Goal: Transaction & Acquisition: Purchase product/service

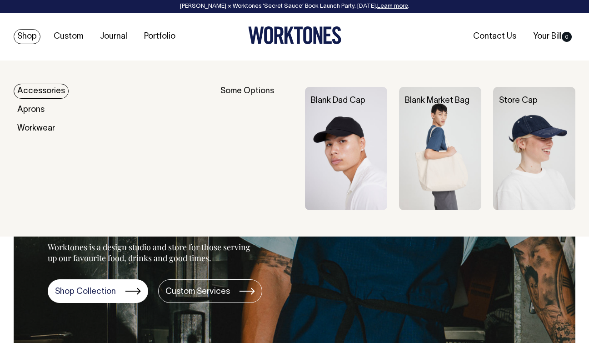
click at [32, 34] on link "Shop" at bounding box center [27, 36] width 27 height 15
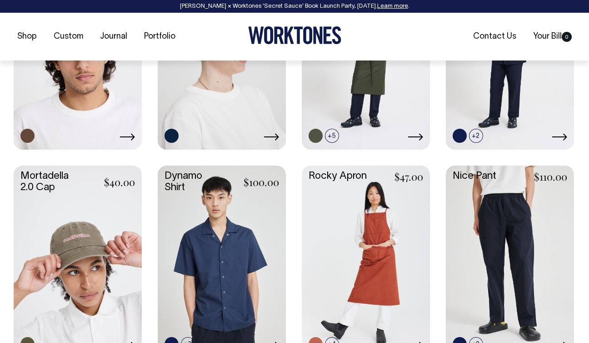
scroll to position [704, 0]
click at [105, 257] on link at bounding box center [78, 260] width 128 height 190
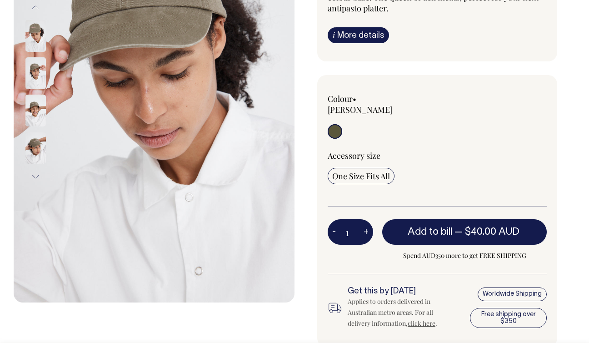
scroll to position [180, 0]
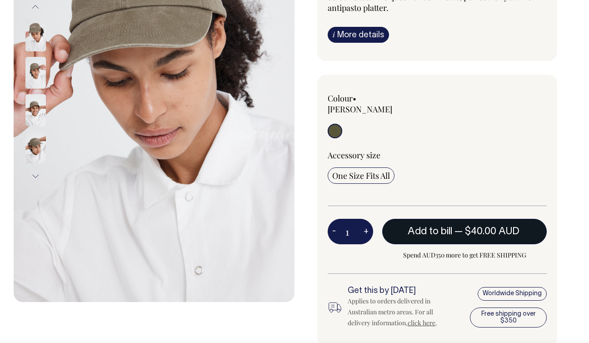
click at [450, 227] on span "Add to bill" at bounding box center [430, 231] width 45 height 9
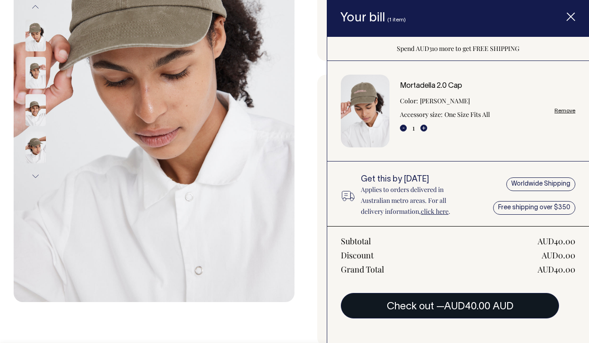
click at [442, 310] on button "Check out — AUD40.00 AUD" at bounding box center [450, 305] width 218 height 25
